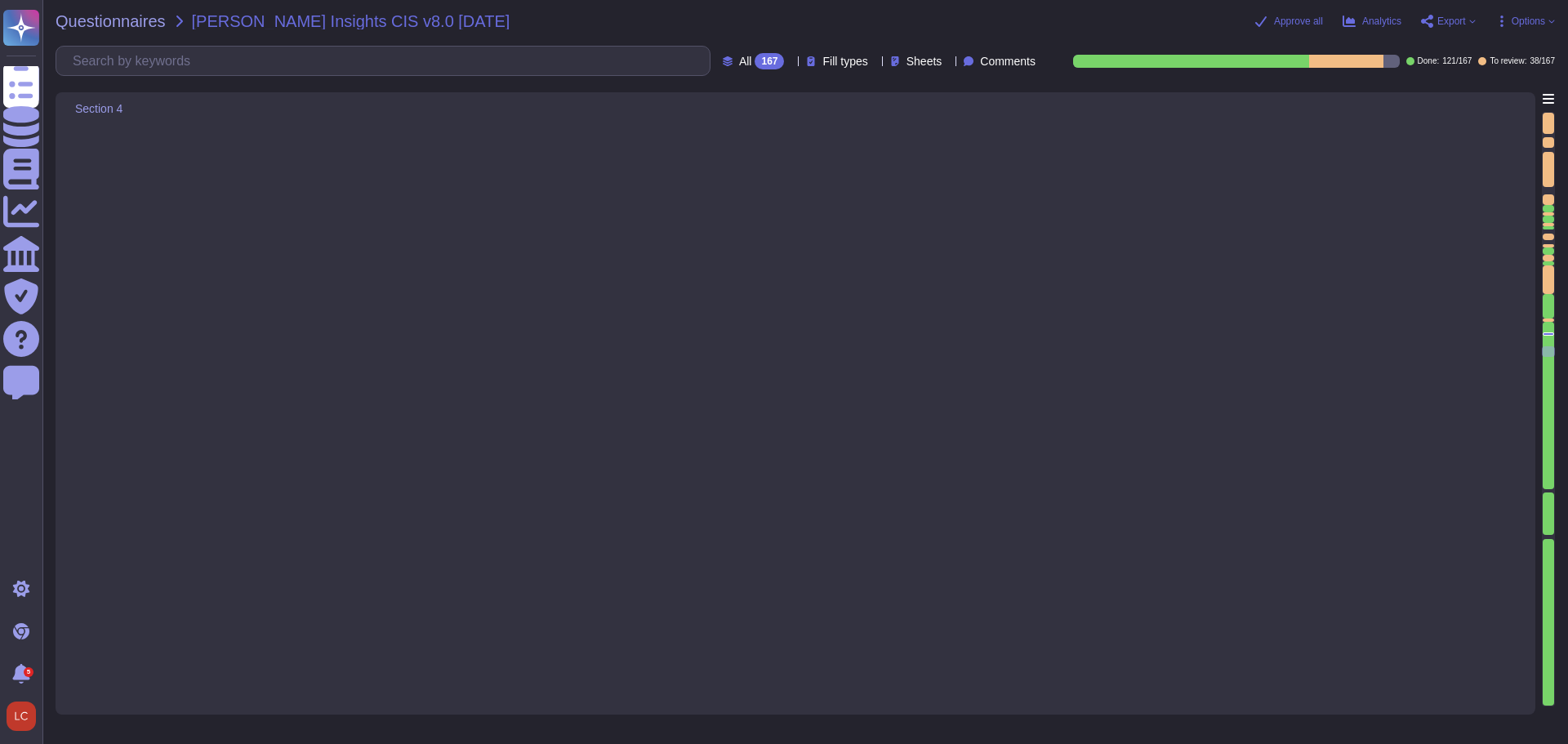
type textarea "Yes, the organization encrypts sensitive data at rest on servers, applications,…"
type textarea "The organization implements both logical and physical controls to protect clien…"
type textarea "Yes, our organization has established and maintained a secure configuration pro…"
type textarea "Yes, the organization has established and maintained a secure configuration pro…"
type textarea "Yes, the organization has configured automatic session locking on enterprise as…"
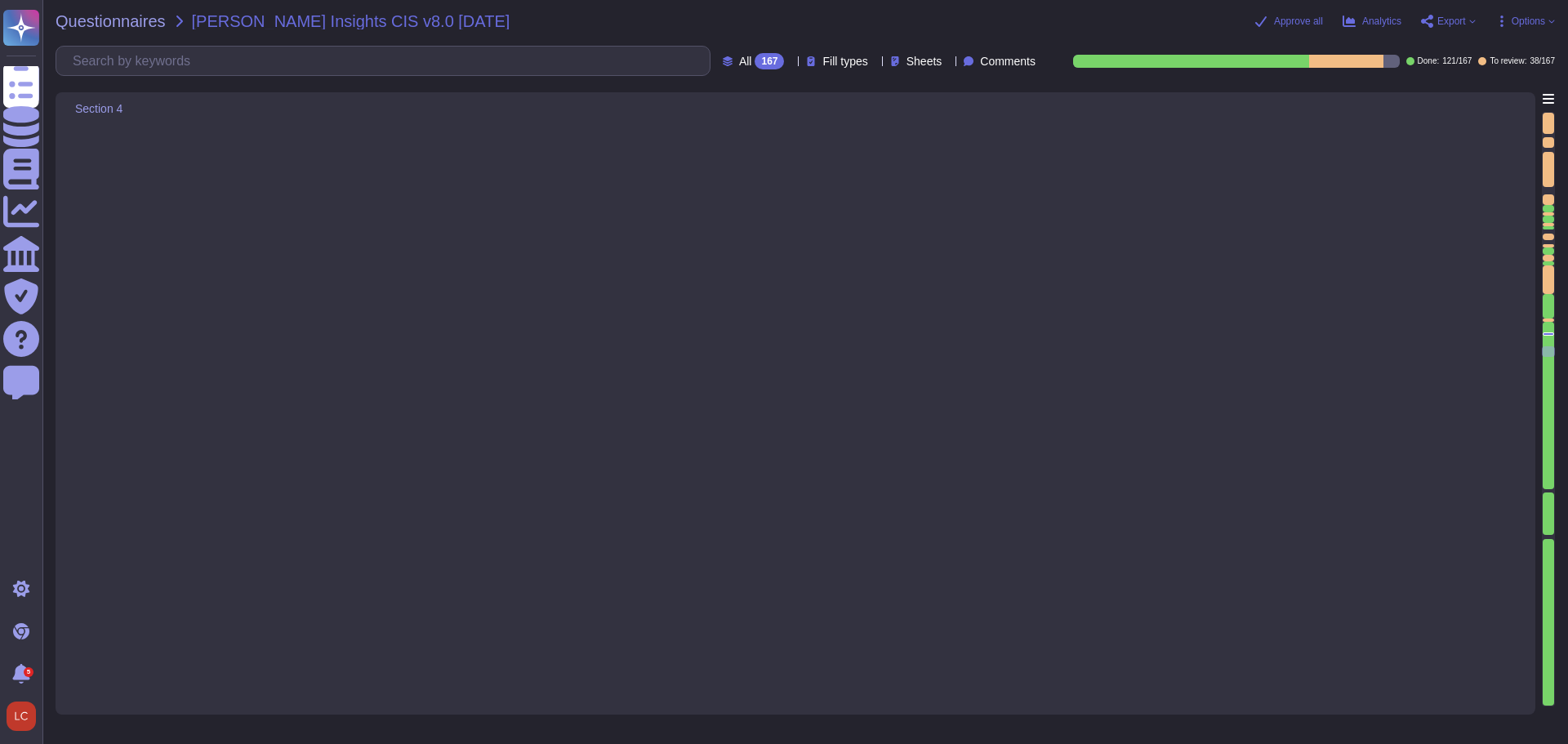
type textarea "Yes, the organization utilizes Next Generation Palo Alto firewalls, which are d…"
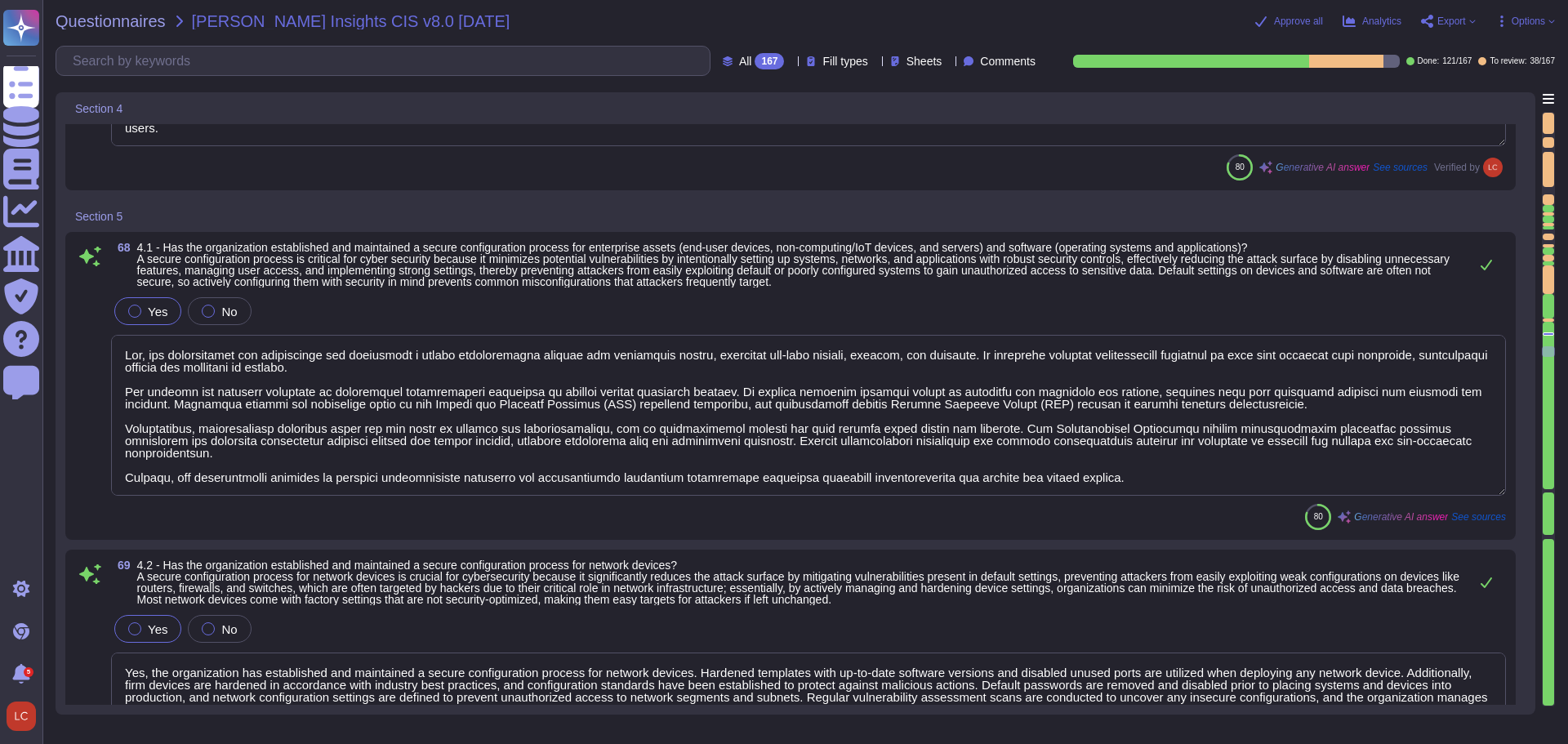
scroll to position [11719, 0]
type textarea "Yes, the organization encrypts sensitive data in transit using TLS 1.2 or highe…"
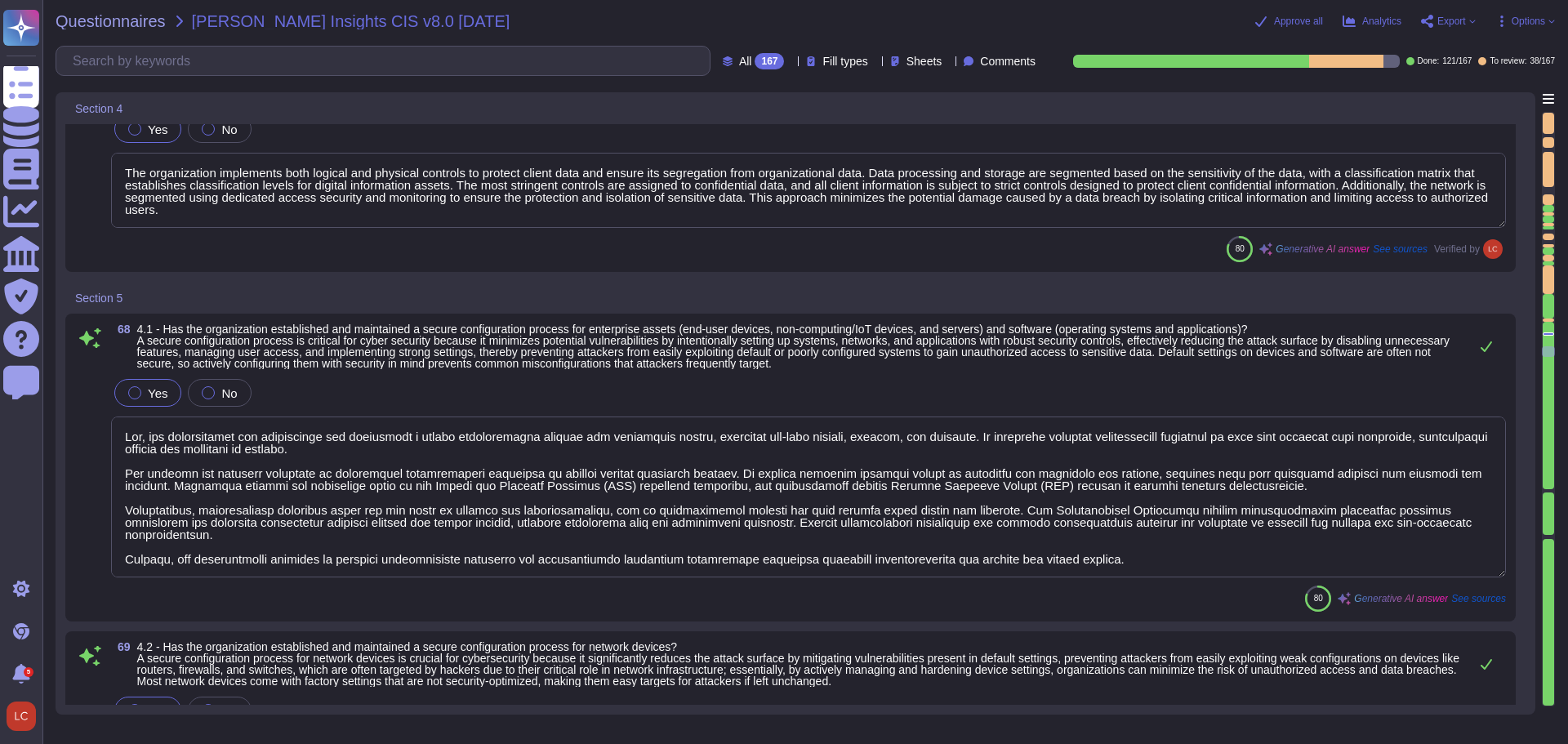
scroll to position [2, 0]
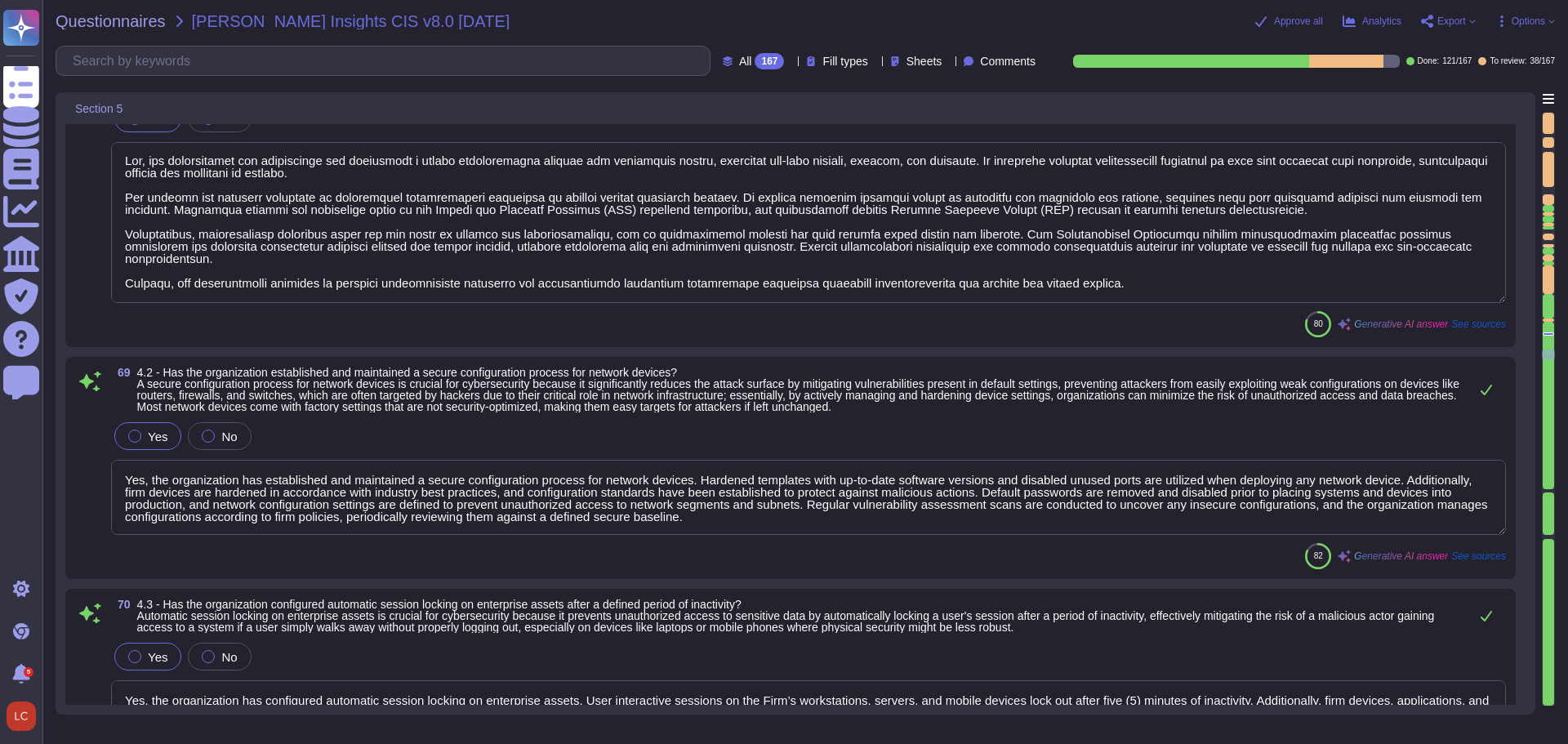
type textarea "Yes, all endpoints have an enabled host firewall that cannot be turned off, con…"
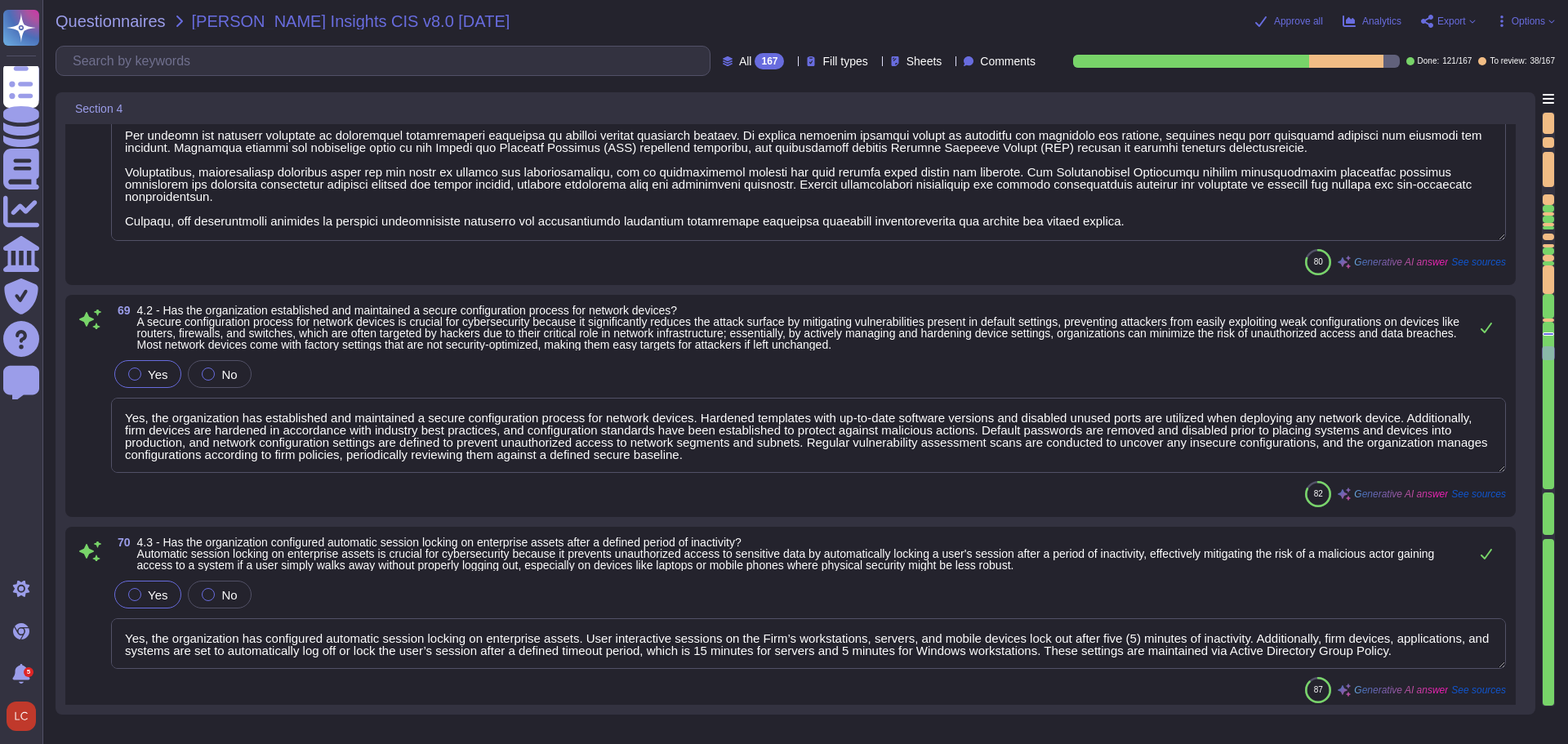
type textarea "Yes, the organization encrypts sensitive data at rest on servers, applications,…"
type textarea "The organization implements both logical and physical controls to protect clien…"
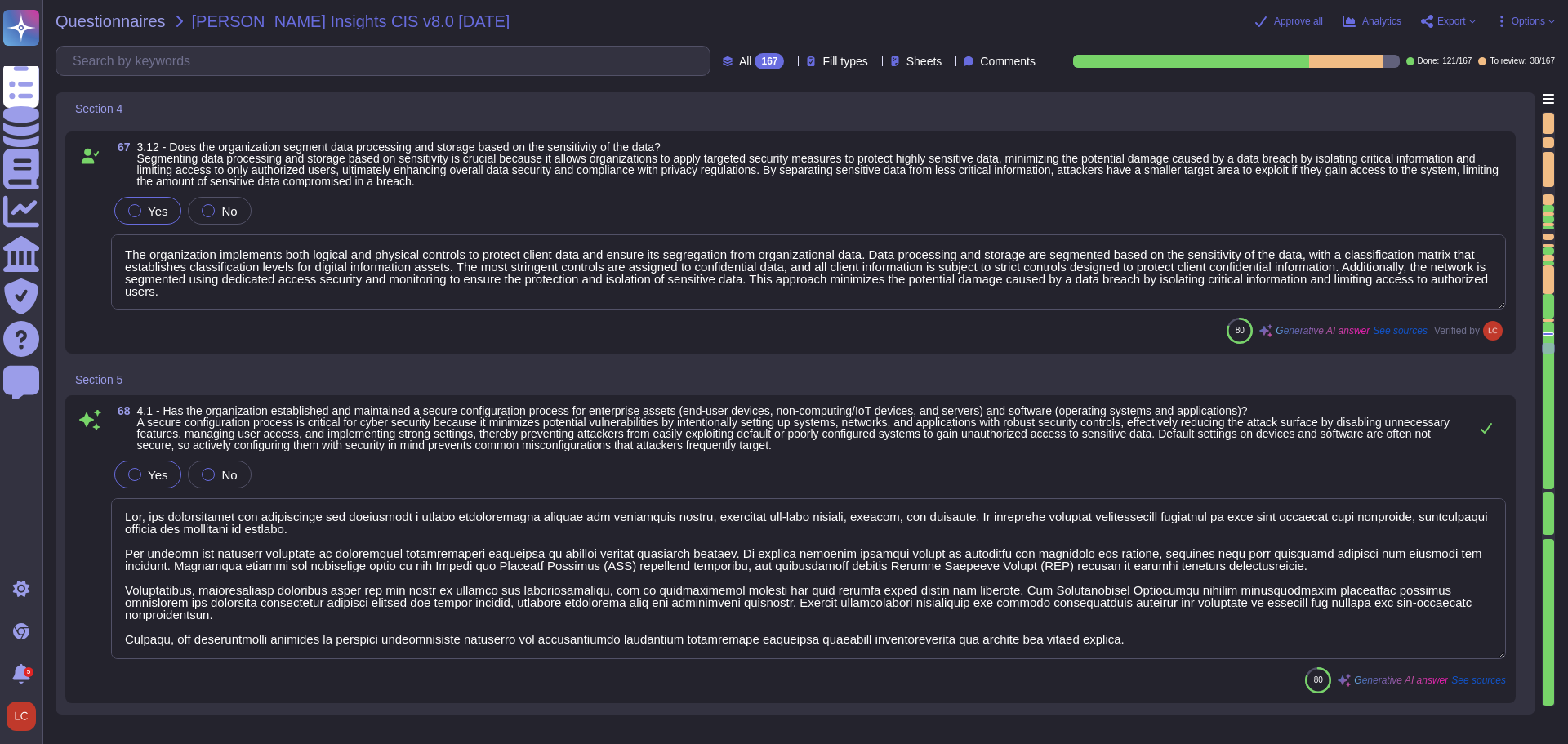
type textarea "Yes, the organization encrypts sensitive data in transit using TLS 1.2 or highe…"
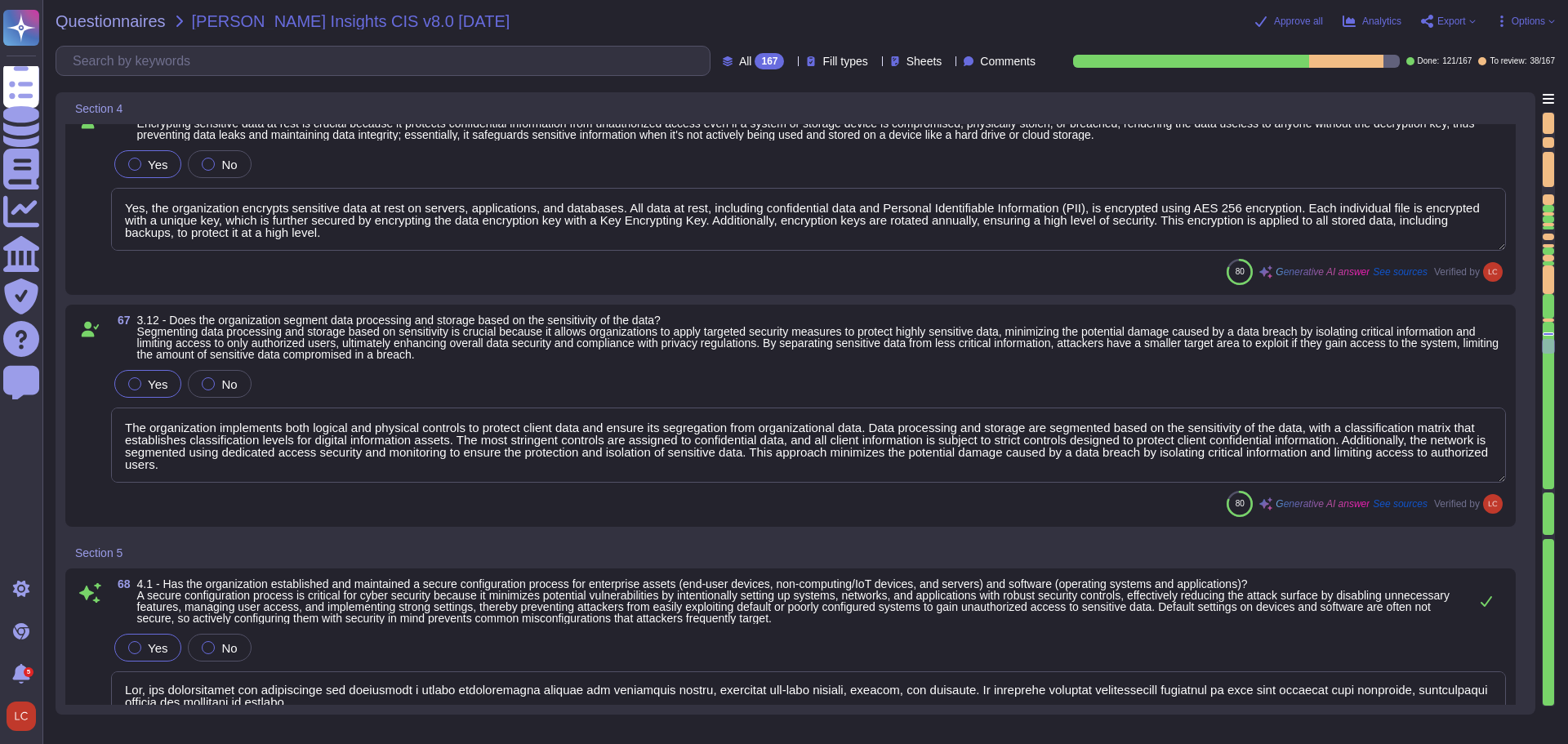
type textarea "Yes, the organization encrypts data on removable media. Users are required to e…"
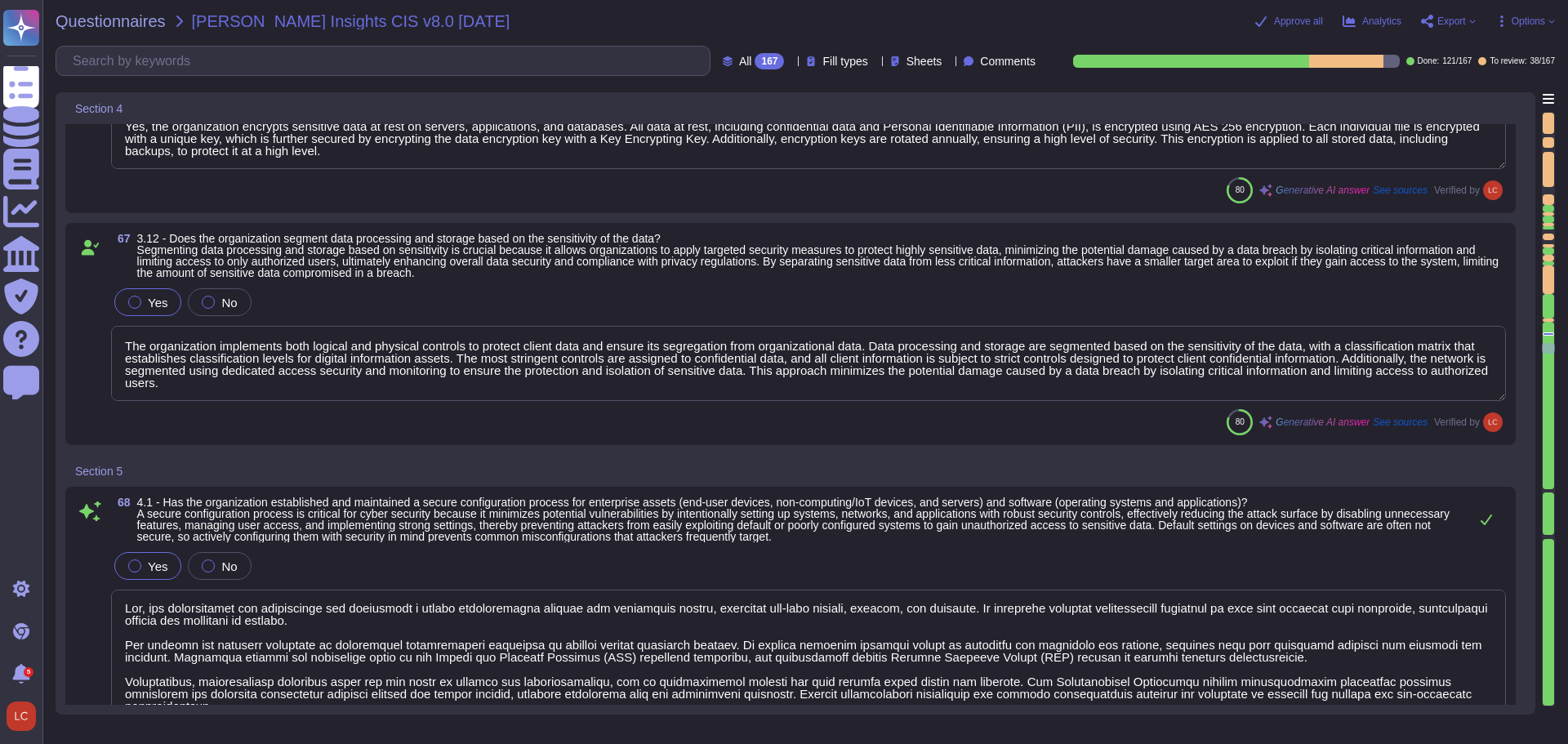
scroll to position [11637, 0]
type textarea "Yes, the organization has configured automatic session locking on enterprise as…"
